Goal: Contribute content: Contribute content

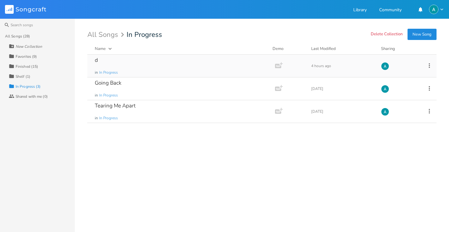
click at [139, 67] on div "d in In Progress" at bounding box center [180, 66] width 170 height 22
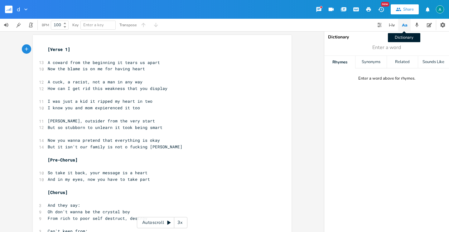
click at [404, 25] on icon "button" at bounding box center [405, 25] width 8 height 8
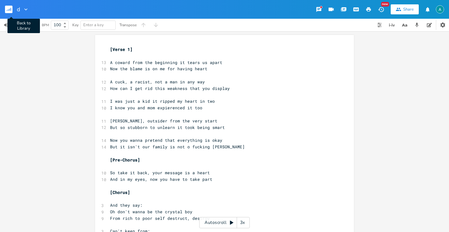
click at [14, 10] on button "Back to Library" at bounding box center [11, 9] width 12 height 15
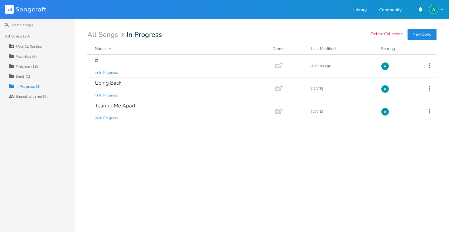
click at [430, 36] on button "New Song" at bounding box center [422, 34] width 29 height 11
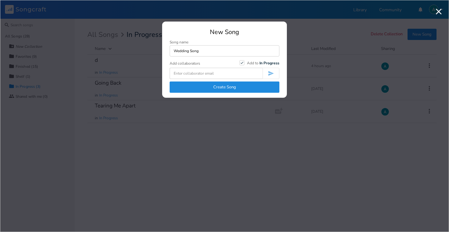
type input "Wedding Song"
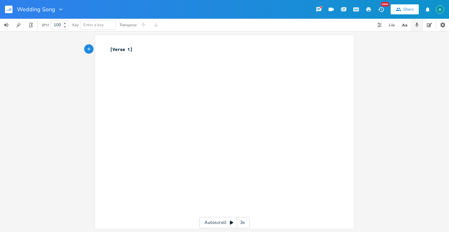
click at [417, 23] on icon "button" at bounding box center [417, 25] width 3 height 4
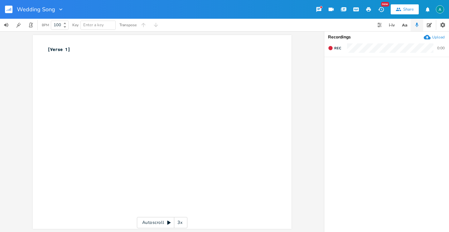
click at [430, 40] on icon "button" at bounding box center [427, 37] width 7 height 7
click at [40, 46] on div "xxxxxxxxxx [Verse 1] ​" at bounding box center [162, 132] width 259 height 194
click at [46, 48] on pre "[Verse 1]" at bounding box center [158, 49] width 225 height 7
type textarea "Capo 4"
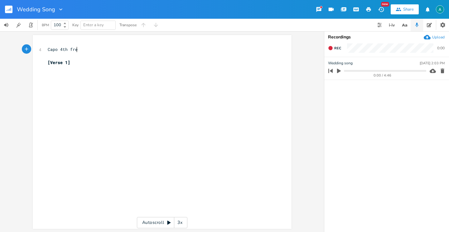
type textarea "th fret"
drag, startPoint x: 112, startPoint y: 77, endPoint x: 112, endPoint y: 74, distance: 3.1
click at [112, 75] on div "xxxxxxxxxx 4 Capo 4th fret ​ [Verse 1] ​" at bounding box center [166, 138] width 241 height 186
type textarea "C"
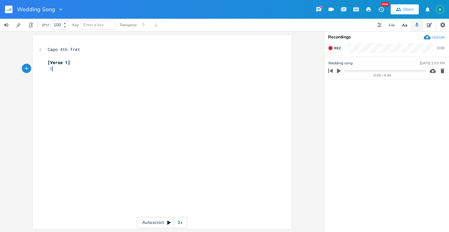
scroll to position [0, 3]
type textarea "C G Am G C"
type textarea "[]"
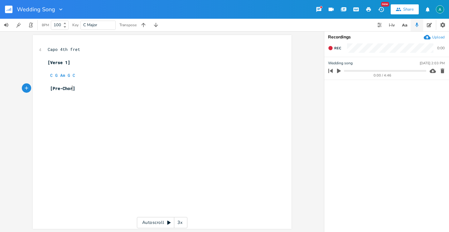
type textarea "Pre-Chori"
type textarea "us"
type textarea "[]"
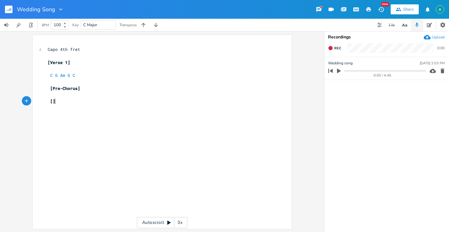
scroll to position [0, 2]
type textarea "Chorus"
click at [48, 119] on span "[Chorus]" at bounding box center [59, 121] width 22 height 6
type textarea "5]"
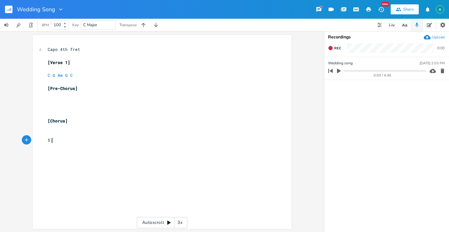
scroll to position [0, 3]
type textarea "[]"
type textarea "Bridge"
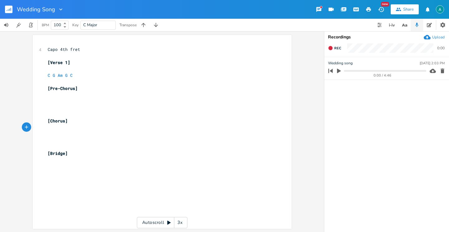
click at [335, 71] on icon "button" at bounding box center [330, 70] width 9 height 9
click at [335, 71] on button "Play Clip" at bounding box center [339, 71] width 8 height 10
click at [341, 70] on icon "button" at bounding box center [339, 71] width 4 height 4
click at [341, 70] on icon "button" at bounding box center [339, 71] width 6 height 6
click at [344, 66] on div "0:26 / 4:46" at bounding box center [376, 71] width 100 height 10
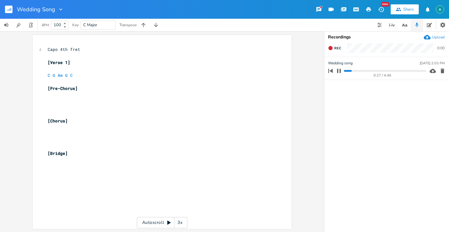
scroll to position [0, 0]
click at [101, 75] on pre "C G Am G C" at bounding box center [158, 75] width 225 height 7
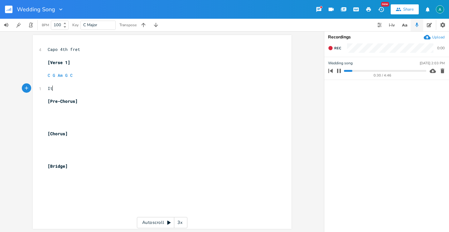
type textarea "It#"
type textarea "'s you and me"
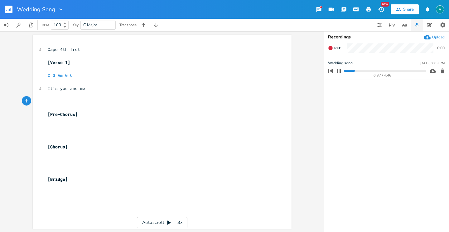
click at [341, 71] on icon "button" at bounding box center [339, 71] width 4 height 4
click at [350, 73] on div "0:38 / 4:46" at bounding box center [376, 71] width 100 height 10
click at [350, 71] on progress at bounding box center [385, 71] width 82 height 2
click at [339, 71] on icon "button" at bounding box center [339, 71] width 4 height 5
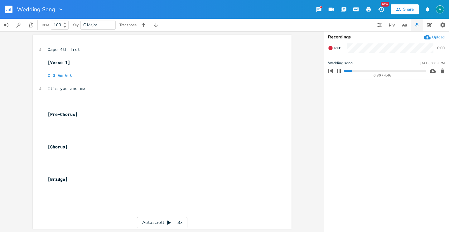
click at [130, 103] on pre "​" at bounding box center [158, 101] width 225 height 7
type textarea "So when you see"
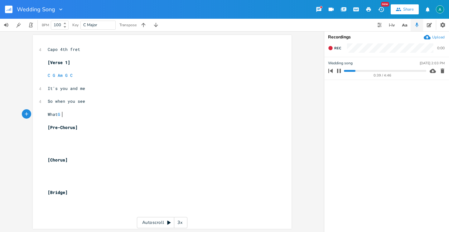
scroll to position [0, 20]
type textarea "What [DEMOGRAPHIC_DATA] has planned"
click at [338, 75] on button "button" at bounding box center [339, 71] width 8 height 10
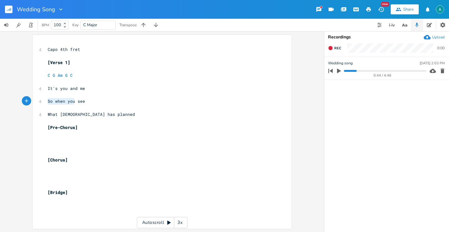
drag, startPoint x: 73, startPoint y: 102, endPoint x: 35, endPoint y: 100, distance: 38.7
click at [35, 100] on div "So when you x 4 Capo 4th fret ​ [Verse 1] C G Am G C ​ 4 It's you and me ​ 4 So…" at bounding box center [162, 132] width 259 height 194
type textarea "<i c"
type textarea "I can't ait"
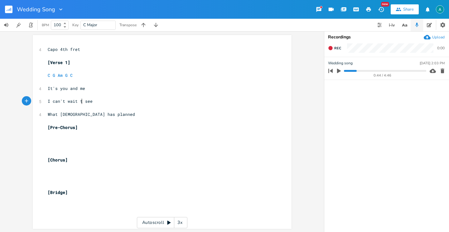
type textarea "wait to"
click at [94, 115] on pre "What [DEMOGRAPHIC_DATA] has planned" at bounding box center [158, 114] width 225 height 7
type textarea "And put it"
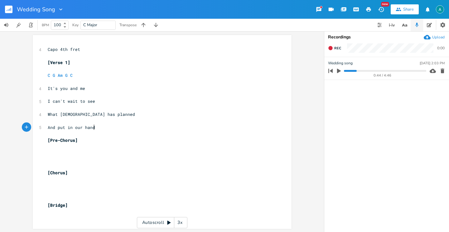
type textarea "n our hands"
click at [81, 125] on span "And put in our hands" at bounding box center [73, 128] width 50 height 6
click at [61, 75] on span "C G Am G C" at bounding box center [60, 75] width 25 height 6
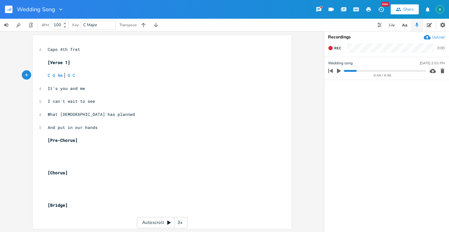
type textarea "F"
click at [188, 61] on pre "[Verse 1]" at bounding box center [158, 62] width 225 height 7
click at [71, 75] on span "C G Am F G C" at bounding box center [63, 75] width 30 height 6
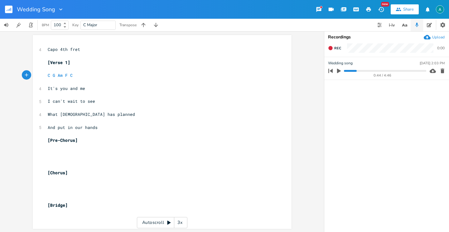
type textarea "G"
click at [49, 110] on pre "​" at bounding box center [158, 108] width 225 height 7
click at [58, 103] on span "I can't wait to see" at bounding box center [71, 101] width 47 height 6
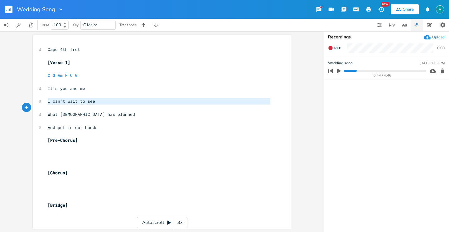
click at [58, 103] on span "I can't wait to see" at bounding box center [71, 101] width 47 height 6
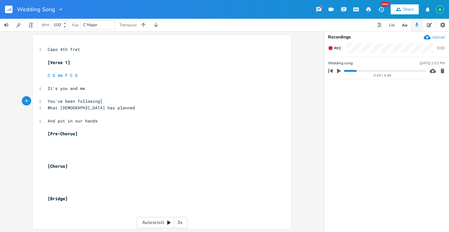
type textarea "You've been following me"
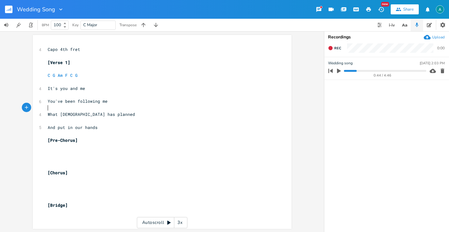
click at [82, 114] on span "What [DEMOGRAPHIC_DATA] has planned" at bounding box center [91, 114] width 87 height 6
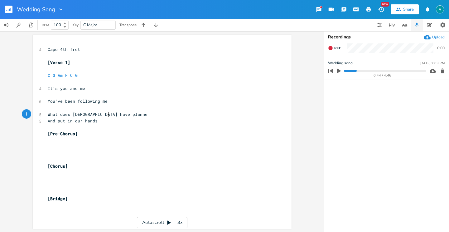
type textarea "What does [DEMOGRAPHIC_DATA] have planned"
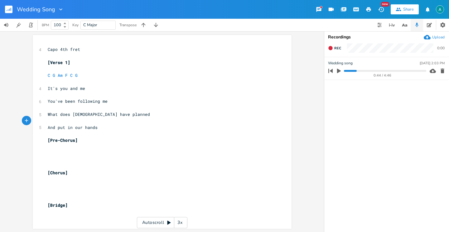
click at [61, 128] on span "And put in our hands" at bounding box center [73, 128] width 50 height 6
type textarea "Ou"
type textarea "r future"
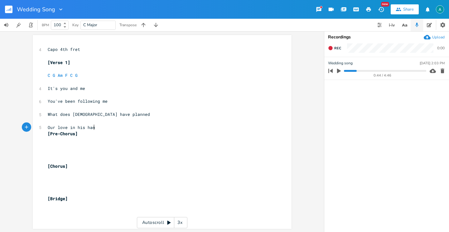
scroll to position [0, 32]
type textarea "love in his hands"
click at [63, 104] on pre "You've been following me" at bounding box center [158, 101] width 225 height 7
type textarea "been"
click at [63, 104] on pre "You've been following me" at bounding box center [158, 101] width 225 height 7
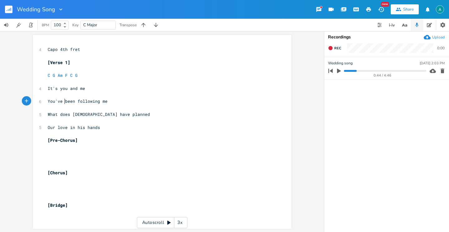
click at [62, 103] on span "You've been following me" at bounding box center [78, 101] width 60 height 6
type textarea "You've been following me"
click at [62, 103] on span "You've been following me" at bounding box center [78, 101] width 60 height 6
type textarea "And put in our hands"
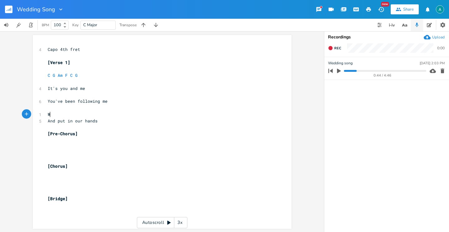
type textarea "What [DEMOGRAPHIC_DATA] has planned"
type textarea "I can't wait to see"
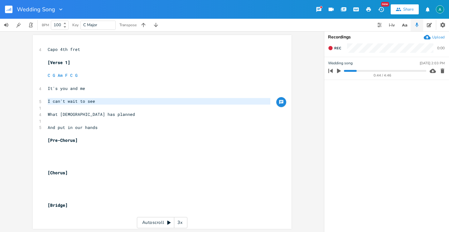
click at [66, 115] on span "What [DEMOGRAPHIC_DATA] has planned" at bounding box center [91, 114] width 87 height 6
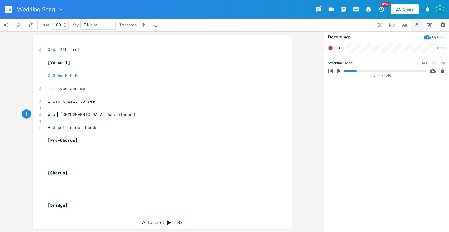
click at [56, 115] on span "What [DEMOGRAPHIC_DATA] has planned" at bounding box center [91, 114] width 87 height 6
type textarea "does"
click at [69, 128] on span "And put in our hands" at bounding box center [73, 128] width 50 height 6
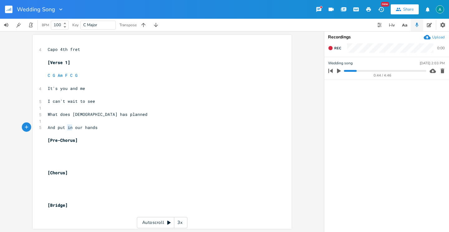
click at [69, 128] on span "And put in our hands" at bounding box center [73, 128] width 50 height 6
type textarea "Our love in his hands"
click at [48, 121] on pre "​" at bounding box center [158, 121] width 225 height 7
click at [51, 110] on pre "​" at bounding box center [158, 108] width 225 height 7
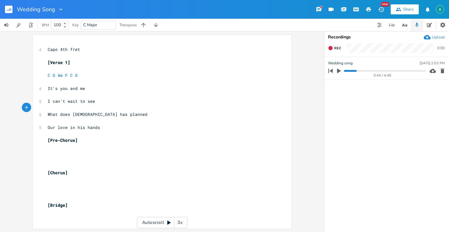
click at [337, 68] on icon "button" at bounding box center [339, 71] width 6 height 6
click at [110, 162] on pre "​" at bounding box center [158, 160] width 225 height 7
click at [110, 153] on pre "​" at bounding box center [158, 153] width 225 height 7
click at [351, 70] on progress at bounding box center [385, 71] width 82 height 2
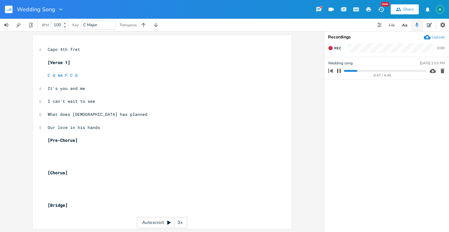
click at [355, 71] on progress at bounding box center [385, 71] width 82 height 2
click at [168, 148] on pre at bounding box center [158, 147] width 225 height 7
type textarea "Am G C"
type textarea "F"
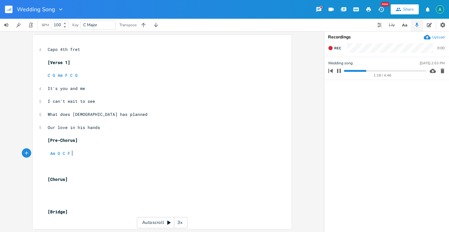
scroll to position [0, 4]
click at [364, 71] on progress at bounding box center [385, 71] width 82 height 2
click at [75, 188] on pre "​" at bounding box center [158, 186] width 225 height 7
type textarea "F C G Sm"
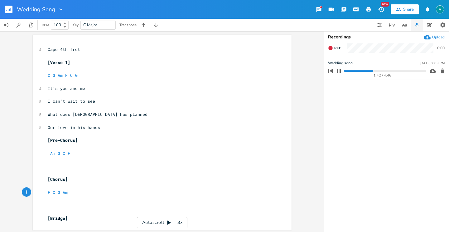
type textarea "Am"
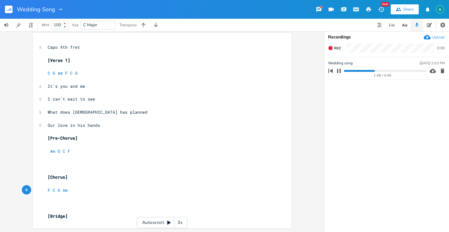
scroll to position [2, 0]
click at [71, 216] on pre "[Bridge]" at bounding box center [158, 216] width 225 height 7
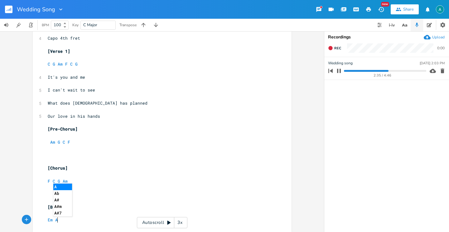
type textarea "Em Am"
type textarea "F"
click at [269, 135] on pre at bounding box center [158, 135] width 225 height 7
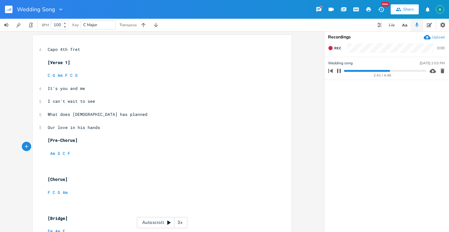
scroll to position [15, 0]
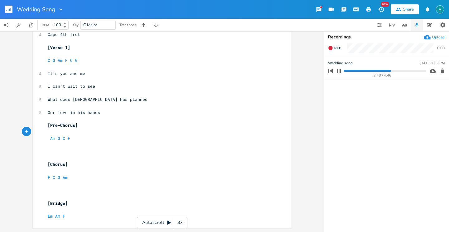
click at [386, 71] on progress at bounding box center [385, 71] width 82 height 2
click at [339, 73] on icon "button" at bounding box center [339, 70] width 5 height 5
click at [222, 124] on pre "[Pre-Chorus]" at bounding box center [158, 125] width 225 height 7
click at [339, 71] on icon "button" at bounding box center [339, 71] width 4 height 5
click at [107, 217] on pre "Em Am F" at bounding box center [158, 216] width 225 height 7
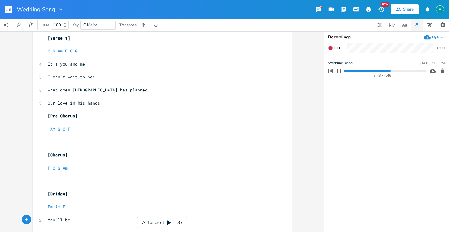
scroll to position [0, 17]
type textarea "You'll be a mother"
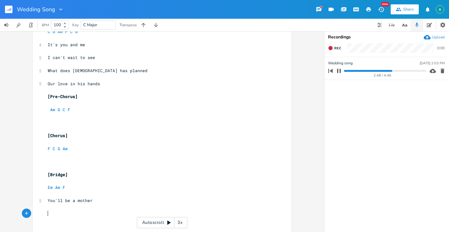
click at [341, 70] on icon "button" at bounding box center [339, 71] width 4 height 4
click at [119, 202] on pre "You'll be a mother" at bounding box center [158, 200] width 225 height 7
type textarea "And I'll be your side"
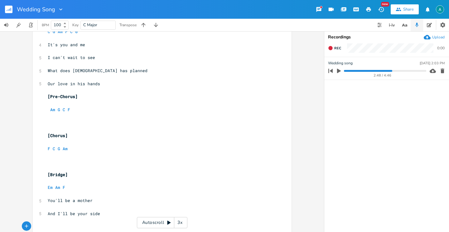
type textarea "Y"
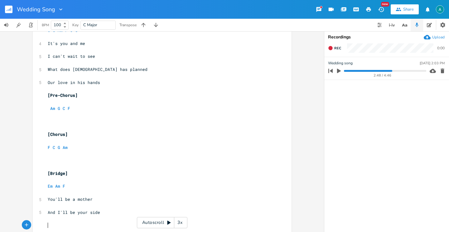
type textarea "I"
type textarea "'ll"
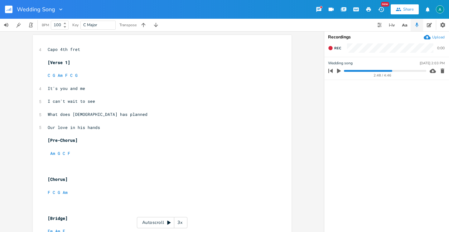
scroll to position [73, 0]
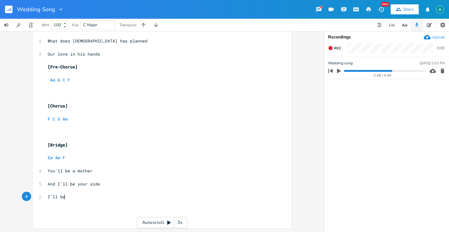
type textarea "be"
type textarea "be your protector"
click at [403, 26] on icon "button" at bounding box center [403, 25] width 3 height 3
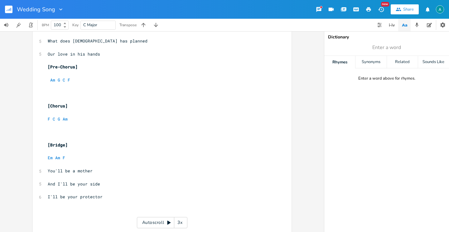
click at [380, 38] on div "Dictionary" at bounding box center [386, 37] width 117 height 4
type input "side"
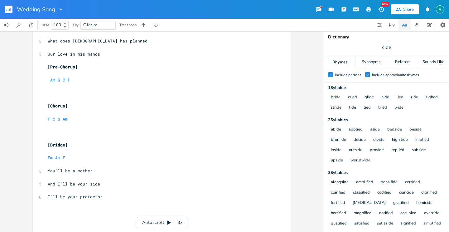
click at [368, 71] on div "Check Include phrases Check Include approximate rhymes" at bounding box center [387, 75] width 125 height 14
click at [368, 72] on div "Check" at bounding box center [367, 74] width 5 height 5
click at [365, 73] on input "Check Include approximate rhymes" at bounding box center [365, 75] width 0 height 4
click at [140, 202] on pre "​" at bounding box center [158, 203] width 225 height 7
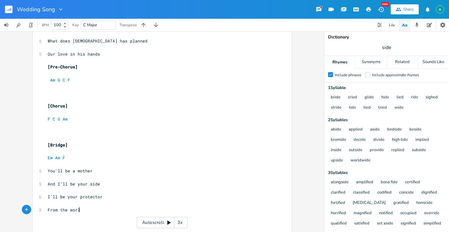
type textarea "From the world"
type textarea "And be here to provide"
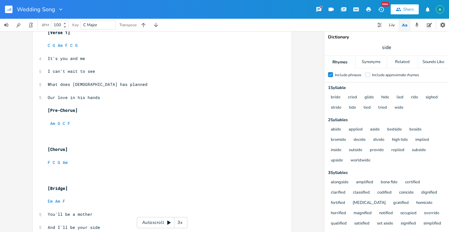
scroll to position [0, 0]
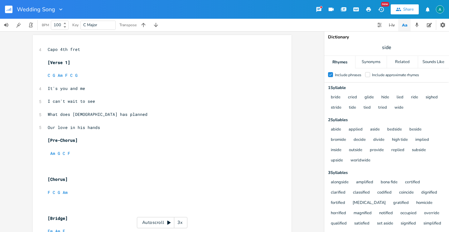
click at [405, 23] on icon "button" at bounding box center [405, 25] width 8 height 8
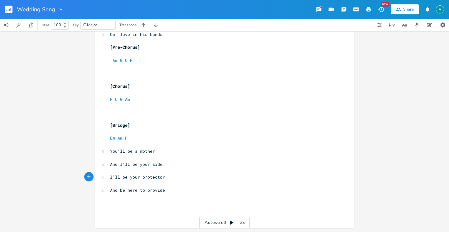
click at [117, 176] on span "I'll be your protector" at bounding box center [137, 177] width 55 height 6
type textarea "m"
type textarea "am"
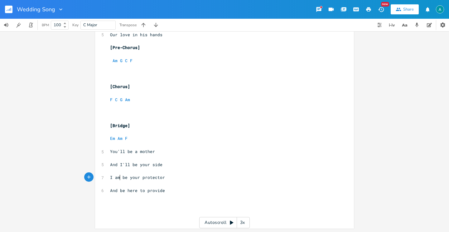
scroll to position [0, 7]
click at [145, 192] on span "And be here to provide" at bounding box center [137, 191] width 55 height 6
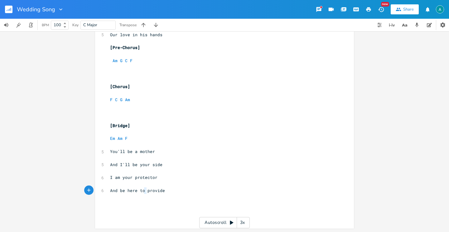
type textarea "And be here to provide"
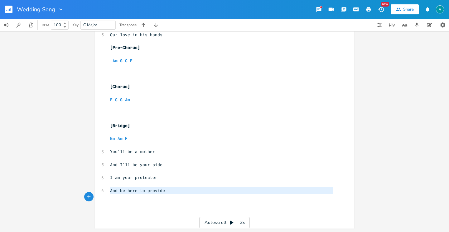
click at [145, 192] on span "And be here to provide" at bounding box center [137, 191] width 55 height 6
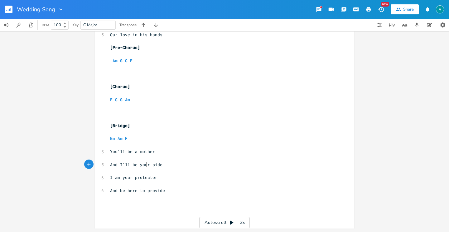
click at [145, 167] on pre "And I'll be your side" at bounding box center [221, 164] width 225 height 7
type textarea "your"
click at [145, 167] on pre "And I'll be your side" at bounding box center [221, 164] width 225 height 7
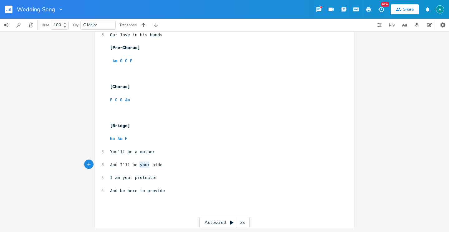
type textarea "And I'll be your side"
click at [145, 167] on pre "And I'll be your side" at bounding box center [221, 164] width 225 height 7
click at [132, 189] on span "And be here to provide" at bounding box center [137, 191] width 55 height 6
type textarea "And be here to provide"
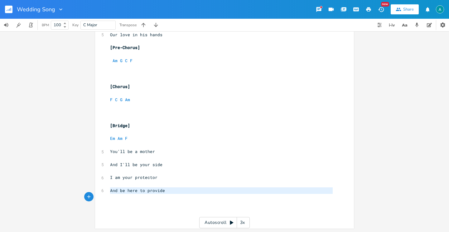
click at [132, 189] on span "And be here to provide" at bounding box center [137, 191] width 55 height 6
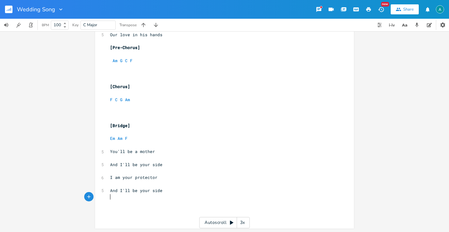
click at [144, 133] on pre "​" at bounding box center [221, 132] width 225 height 7
click at [144, 139] on pre "Em Am F" at bounding box center [221, 138] width 225 height 7
type textarea "C G"
click at [139, 146] on li "G" at bounding box center [142, 145] width 19 height 7
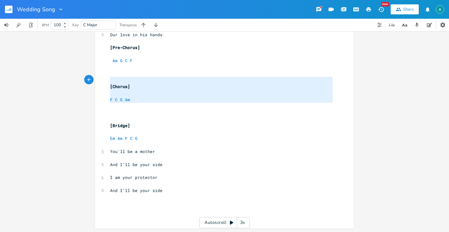
type textarea "[Chorus] F C G Am"
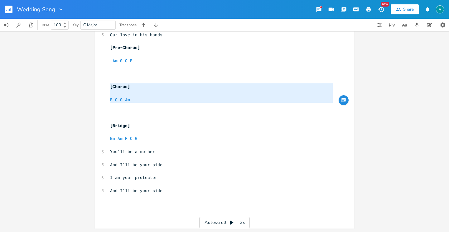
drag, startPoint x: 143, startPoint y: 107, endPoint x: 100, endPoint y: 88, distance: 46.8
click at [100, 88] on div "[Chorus] F C G Am x 4 Capo 4th fret ​ [Verse 1] C G Am F C G ​ 4 It's you and m…" at bounding box center [224, 85] width 259 height 286
click at [135, 208] on pre "​" at bounding box center [221, 210] width 225 height 7
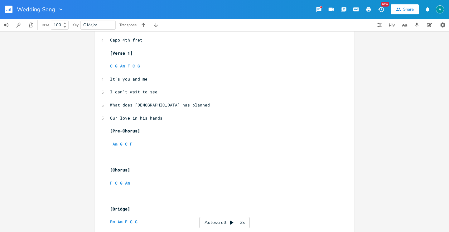
scroll to position [5, 0]
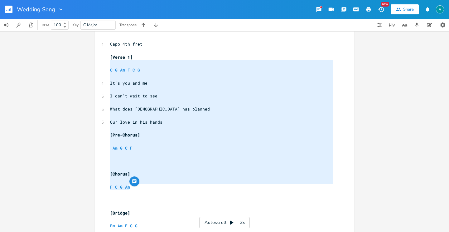
type textarea "[Verse 1] C G Am F C G It's you and me I can't wait to see What does [DEMOGRAPH…"
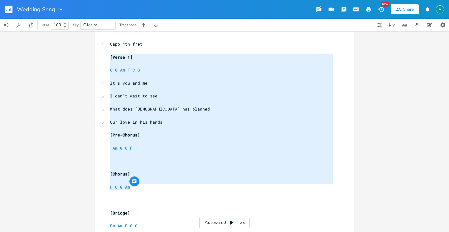
drag, startPoint x: 136, startPoint y: 187, endPoint x: 102, endPoint y: 60, distance: 131.3
click at [102, 60] on div "[Verse 1] C G Am F C G It's you and me I can't wait to see What does [DEMOGRAPH…" at bounding box center [224, 182] width 259 height 305
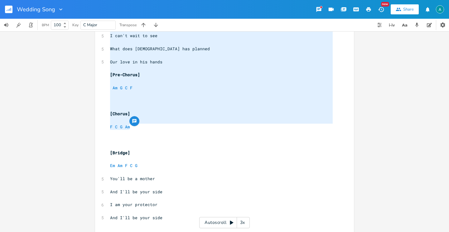
scroll to position [85, 0]
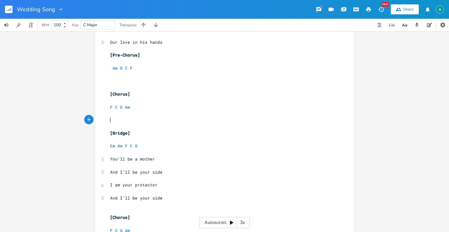
click at [122, 120] on pre "​" at bounding box center [221, 120] width 225 height 7
paste textarea "2"
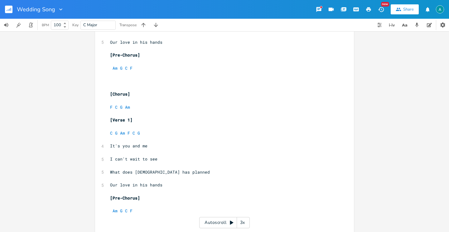
scroll to position [122, 0]
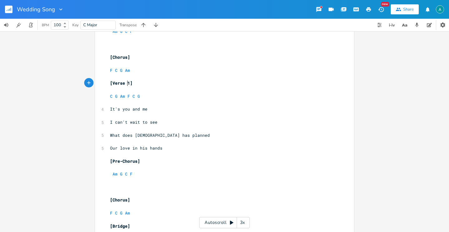
click at [126, 86] on pre "[Verse 1]" at bounding box center [221, 83] width 225 height 7
type textarea "2"
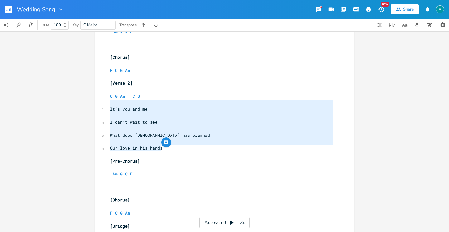
type textarea "It's you and me I can't wait to see What does [DEMOGRAPHIC_DATA] has planned Ou…"
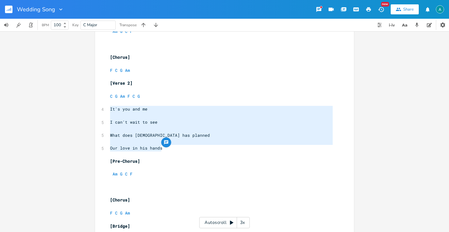
drag, startPoint x: 164, startPoint y: 147, endPoint x: 102, endPoint y: 107, distance: 74.5
click at [102, 107] on div "It's you and me I can't wait to see What does [DEMOGRAPHIC_DATA] has planned Ou…" at bounding box center [224, 130] width 259 height 435
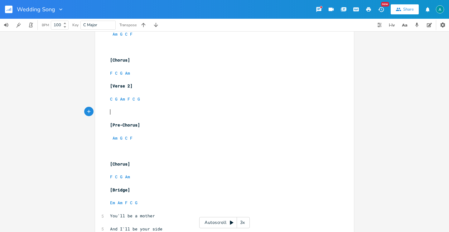
scroll to position [126, 0]
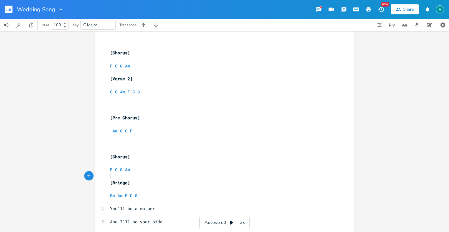
click at [132, 176] on pre "​" at bounding box center [221, 176] width 225 height 7
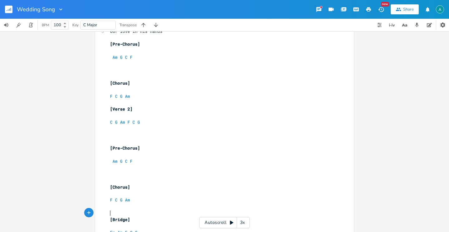
scroll to position [210, 0]
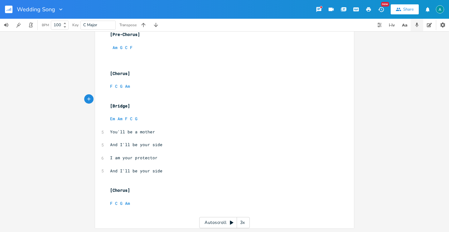
click at [418, 26] on icon "button" at bounding box center [417, 25] width 3 height 4
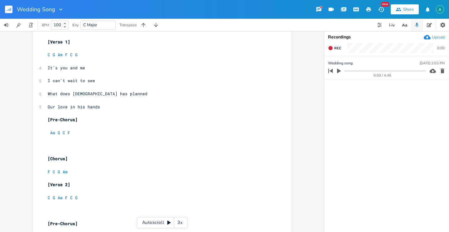
scroll to position [0, 0]
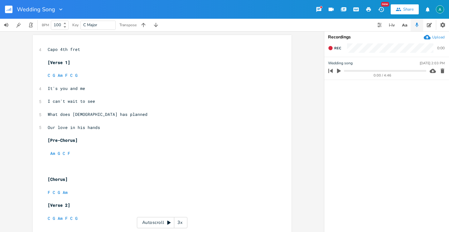
click at [339, 66] on button "button" at bounding box center [339, 71] width 8 height 10
click at [339, 71] on icon "button" at bounding box center [339, 70] width 5 height 5
click at [339, 71] on icon "button" at bounding box center [339, 71] width 4 height 5
click at [352, 71] on progress at bounding box center [385, 71] width 82 height 2
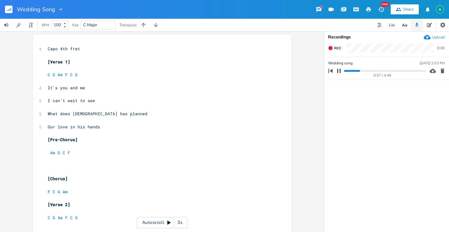
click at [341, 68] on icon "button" at bounding box center [339, 70] width 5 height 5
click at [74, 154] on pre "Am G C F" at bounding box center [158, 152] width 225 height 7
type textarea "G"
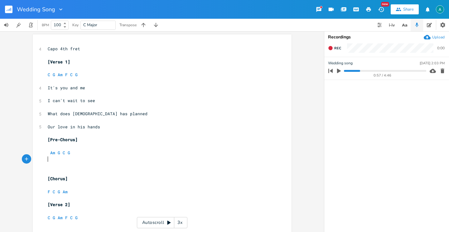
click at [110, 158] on pre "​" at bounding box center [158, 159] width 225 height 7
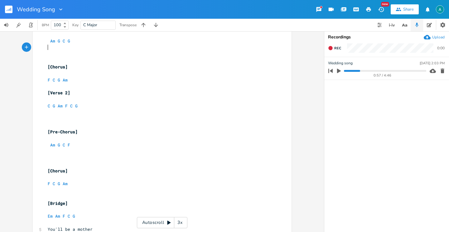
scroll to position [111, 0]
click at [81, 89] on pre "​" at bounding box center [158, 87] width 225 height 7
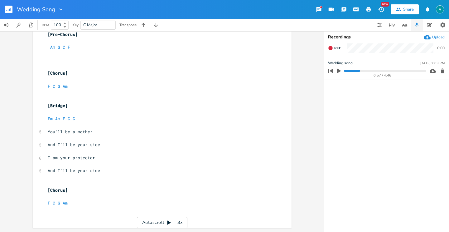
scroll to position [0, 0]
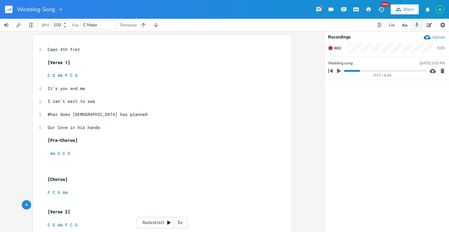
click at [10, 7] on rect "button" at bounding box center [8, 9] width 7 height 7
